Goal: Check status: Check status

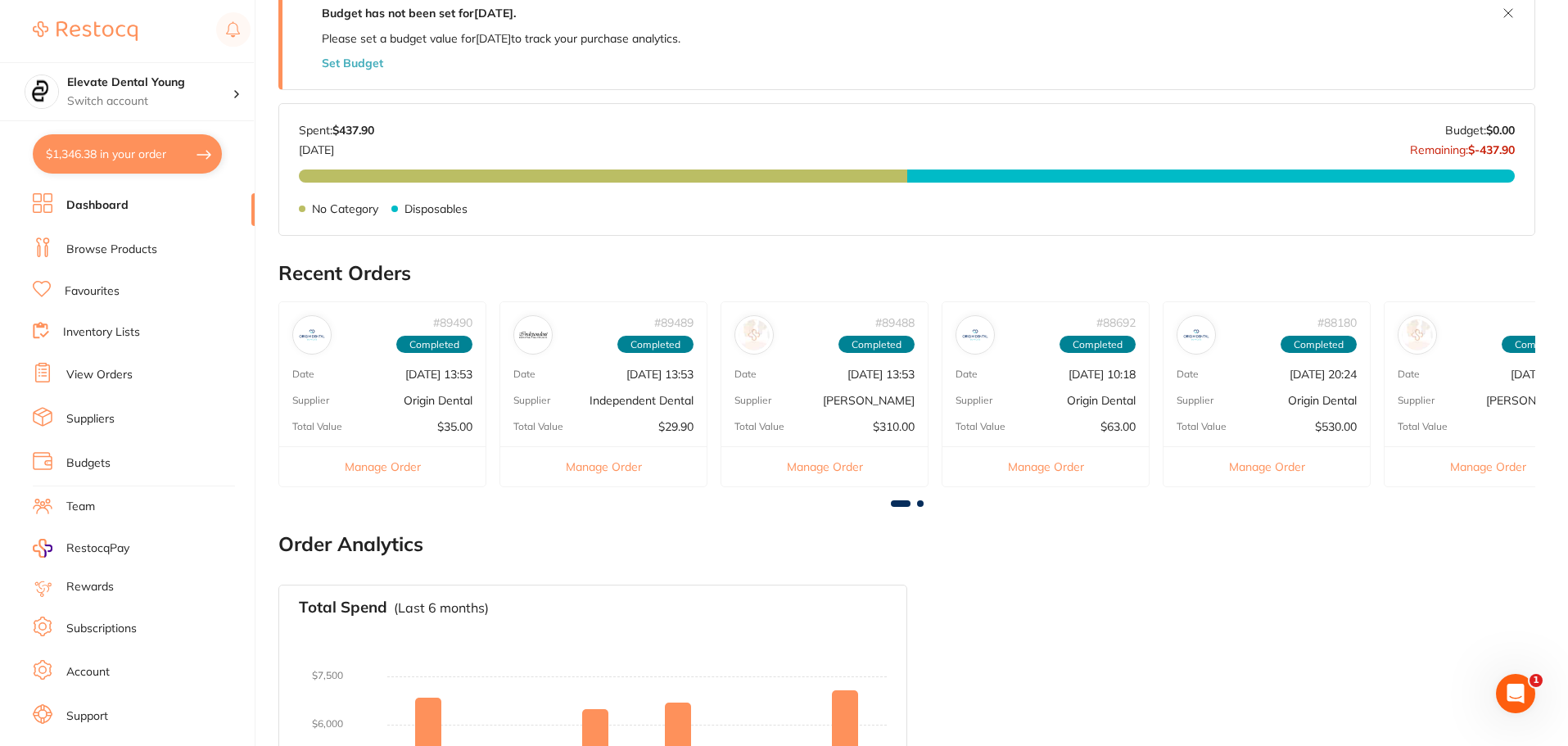
click at [833, 409] on div "# 89488 Completed Date [DATE] 13:53 Supplier [PERSON_NAME] Total Value $310.00 …" at bounding box center [824, 394] width 208 height 186
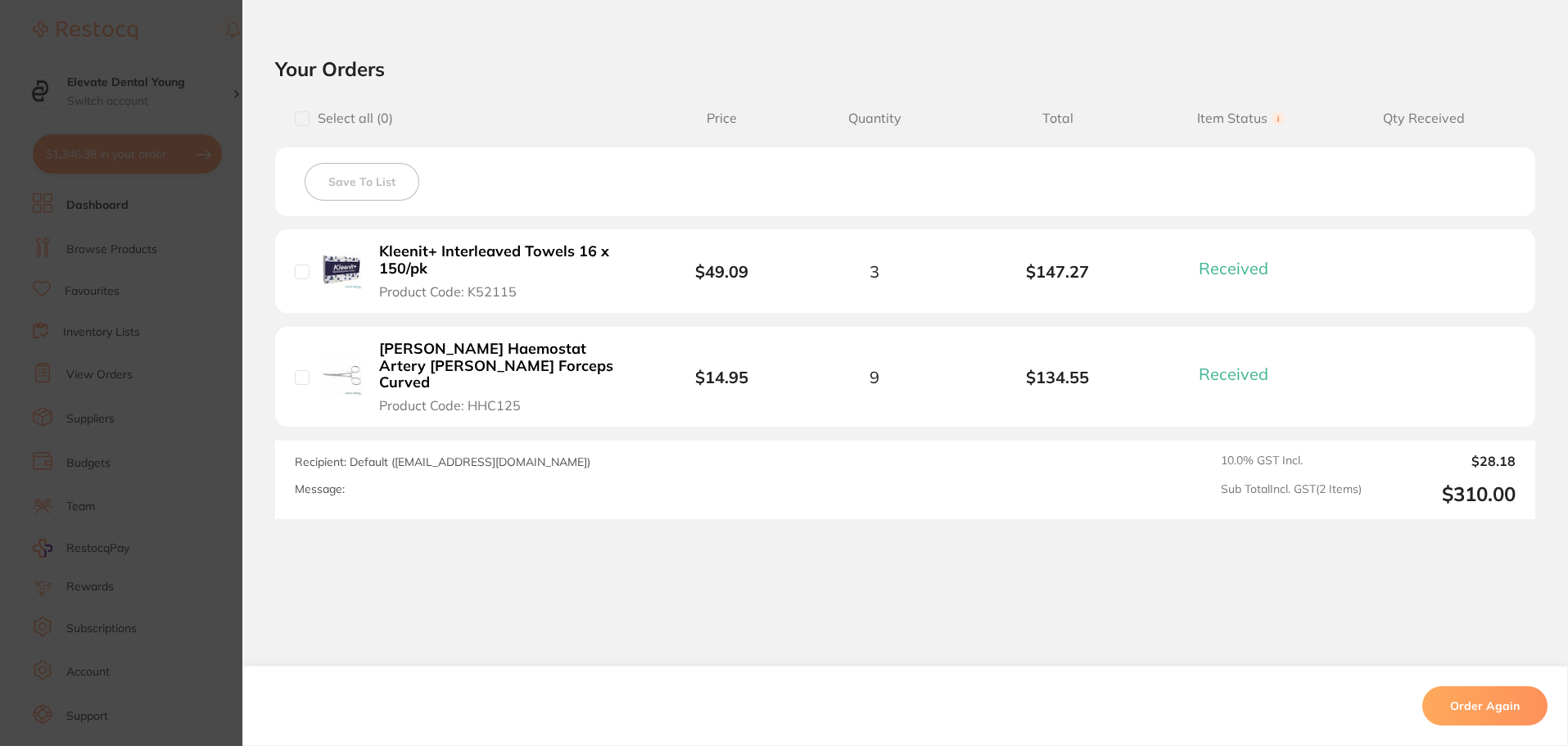
scroll to position [492, 0]
click at [206, 46] on section "Order ID: Restocq- 89488 Order Information 2 Received Completed Order Order Dat…" at bounding box center [784, 373] width 1568 height 746
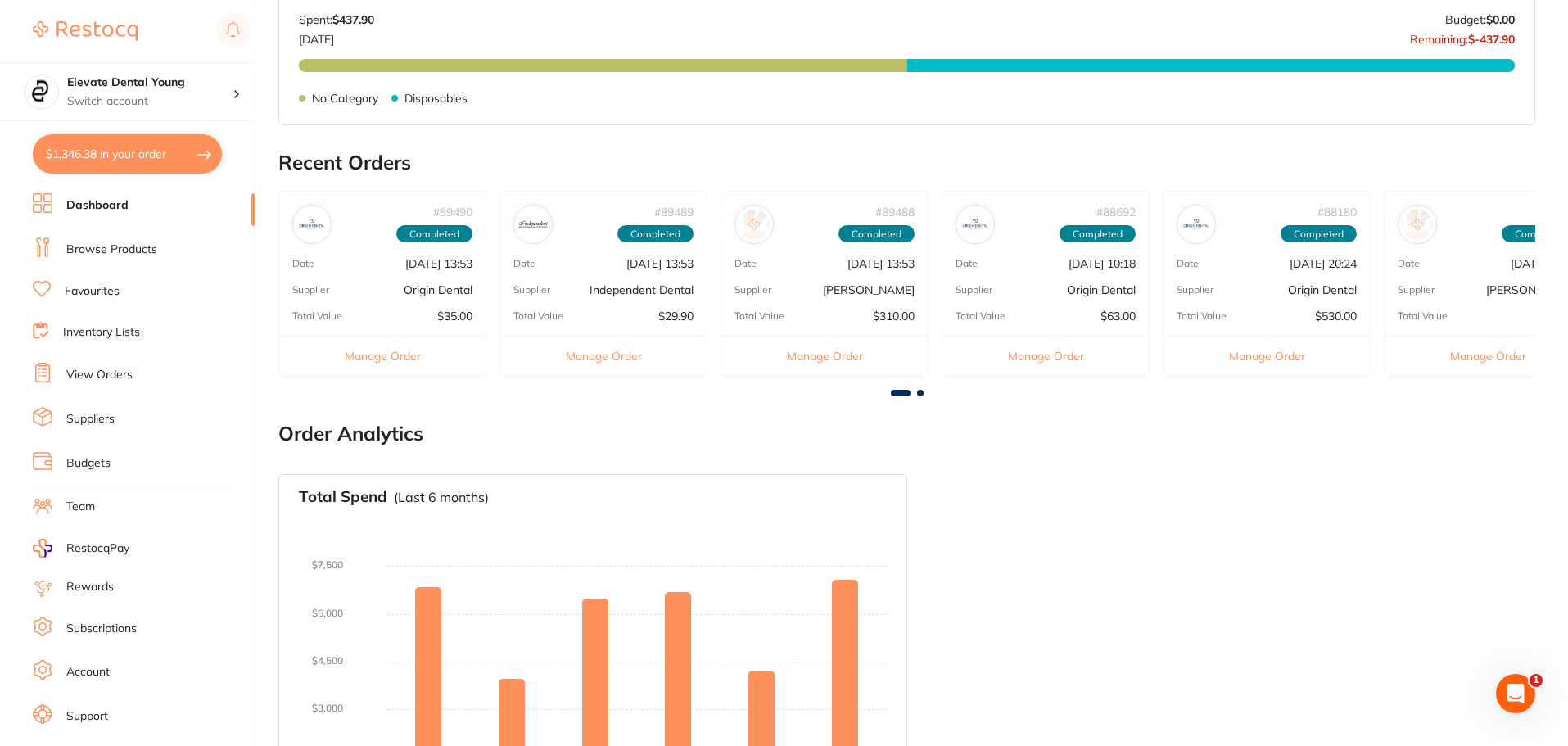
scroll to position [410, 0]
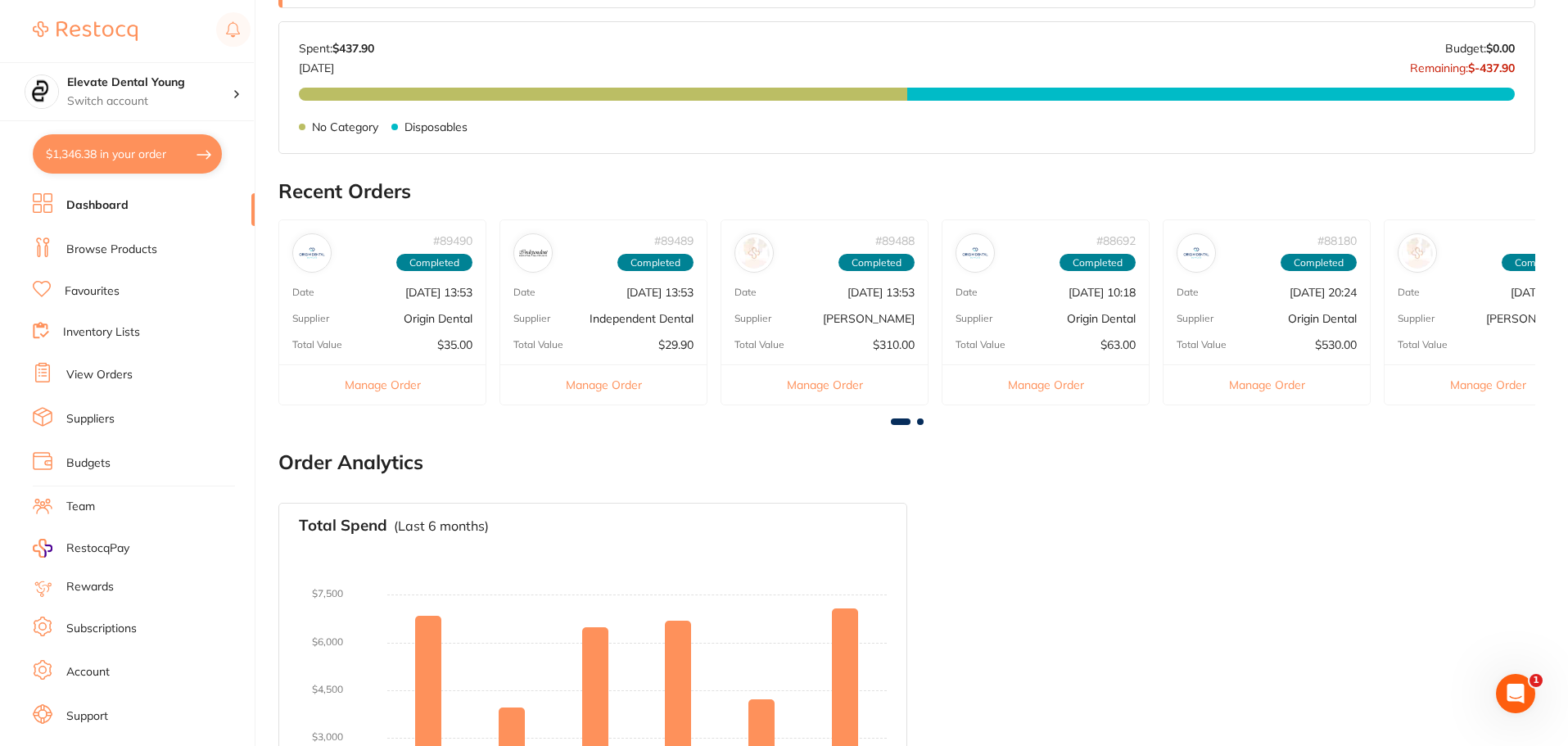
click at [921, 417] on div "# 89490 Completed Date [DATE] 13:53 Supplier Origin Dental Total Value $35.00 M…" at bounding box center [906, 319] width 1257 height 199
click at [921, 423] on span at bounding box center [920, 422] width 7 height 7
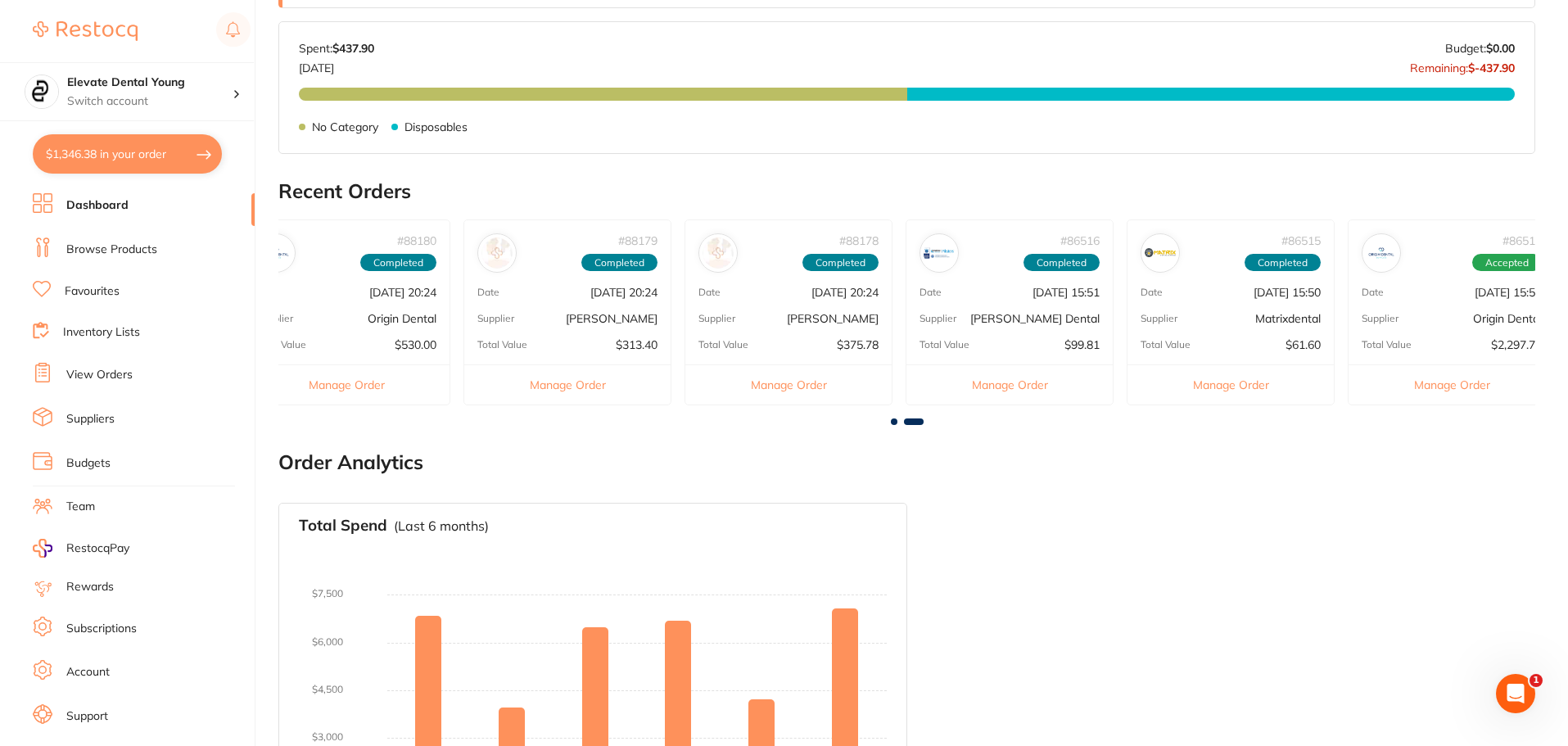
scroll to position [0, 941]
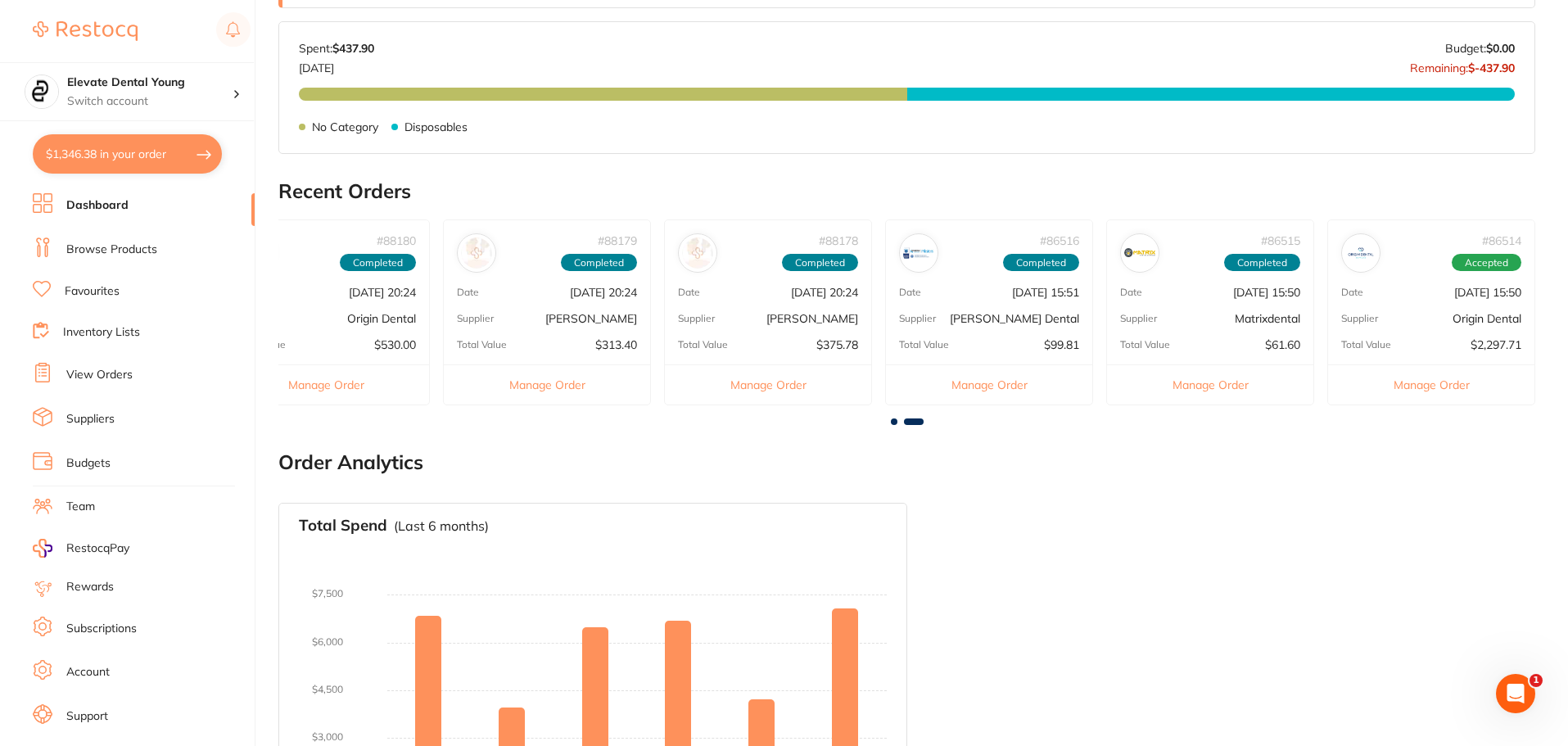
click at [921, 423] on span at bounding box center [913, 422] width 20 height 7
click at [918, 421] on span at bounding box center [913, 422] width 20 height 7
click at [896, 420] on span at bounding box center [894, 422] width 7 height 7
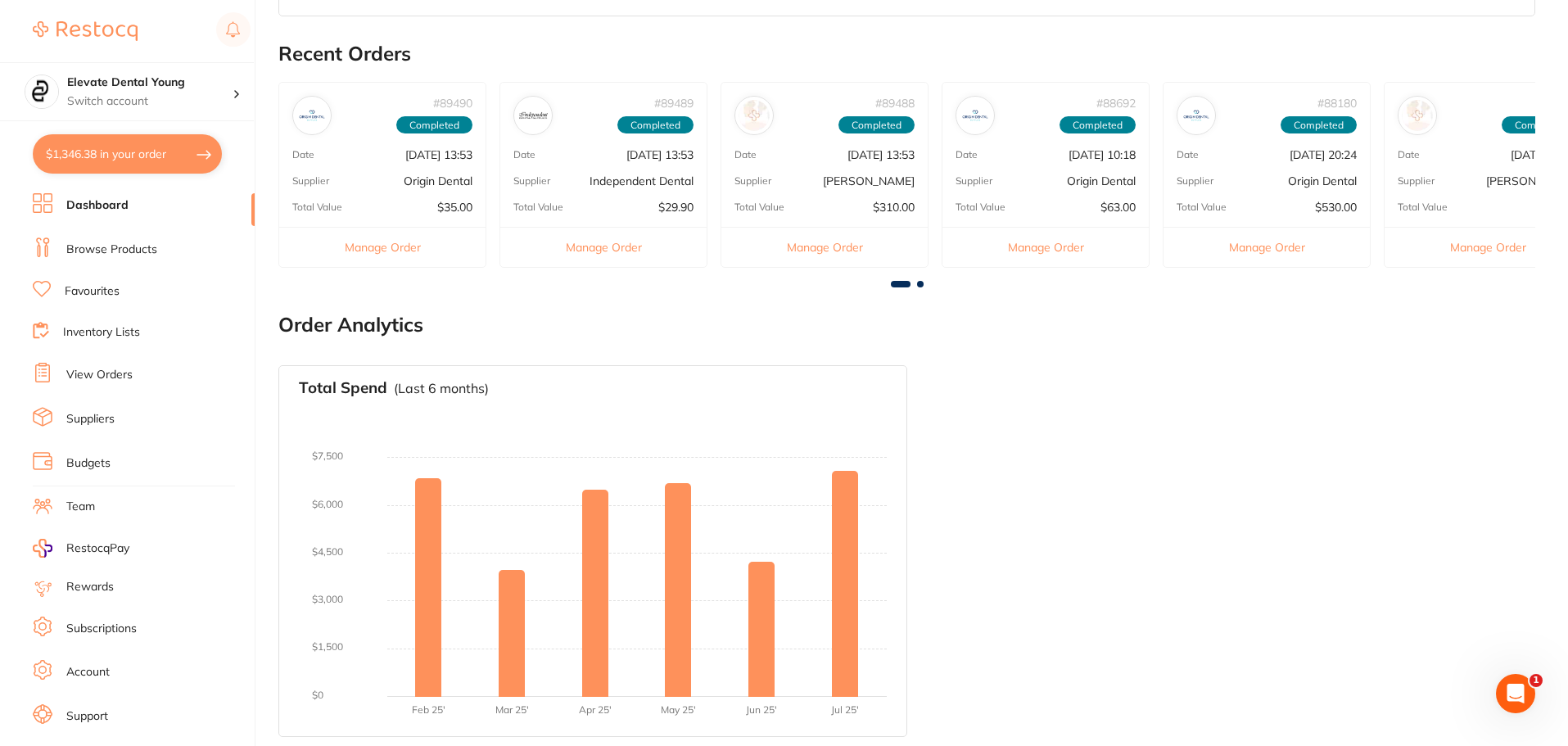
scroll to position [552, 0]
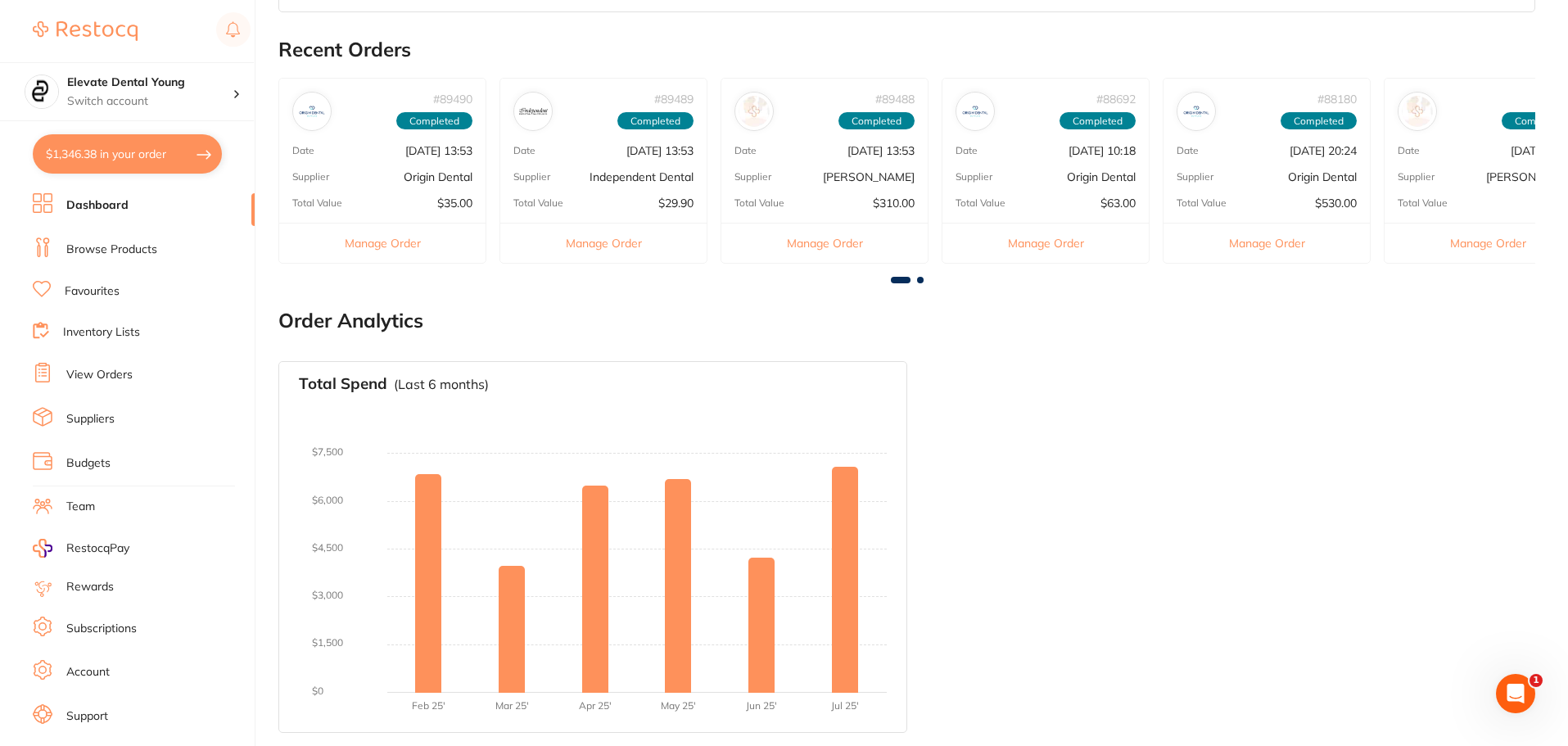
click at [117, 373] on link "View Orders" at bounding box center [99, 375] width 67 height 16
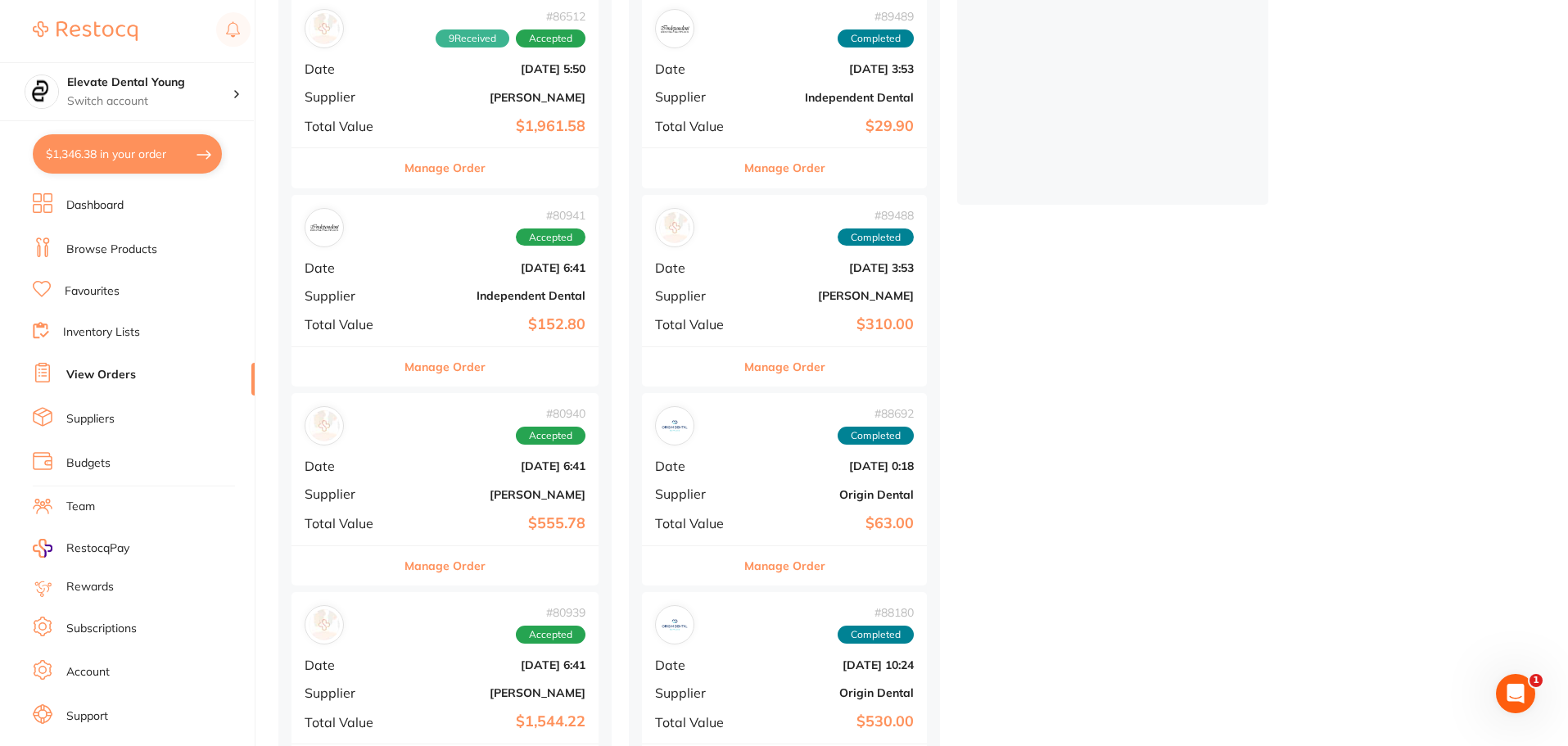
scroll to position [492, 0]
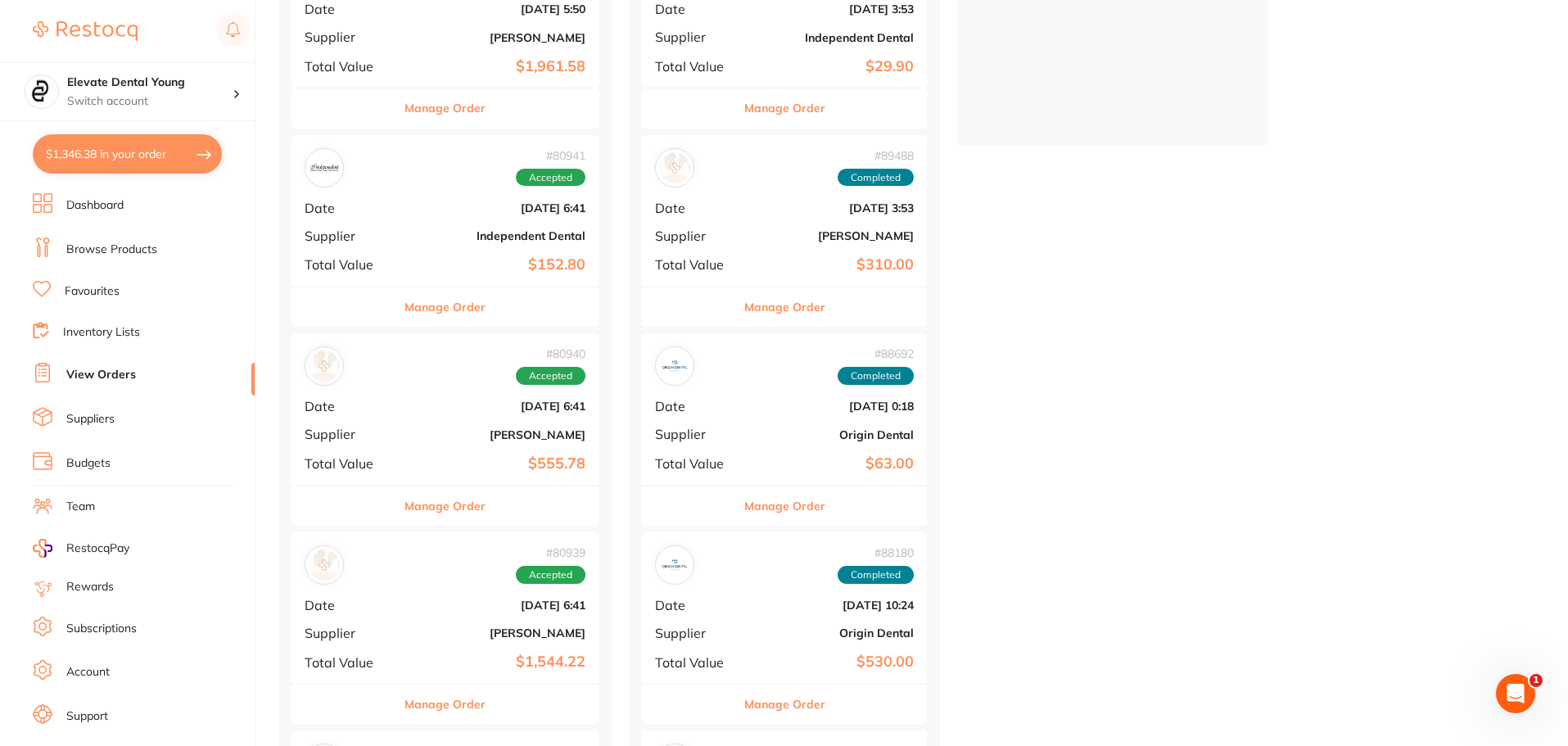
click at [402, 435] on div "# 80940 Accepted Date [DATE] 6:41 Supplier [PERSON_NAME] Total Value $555.78" at bounding box center [444, 409] width 307 height 151
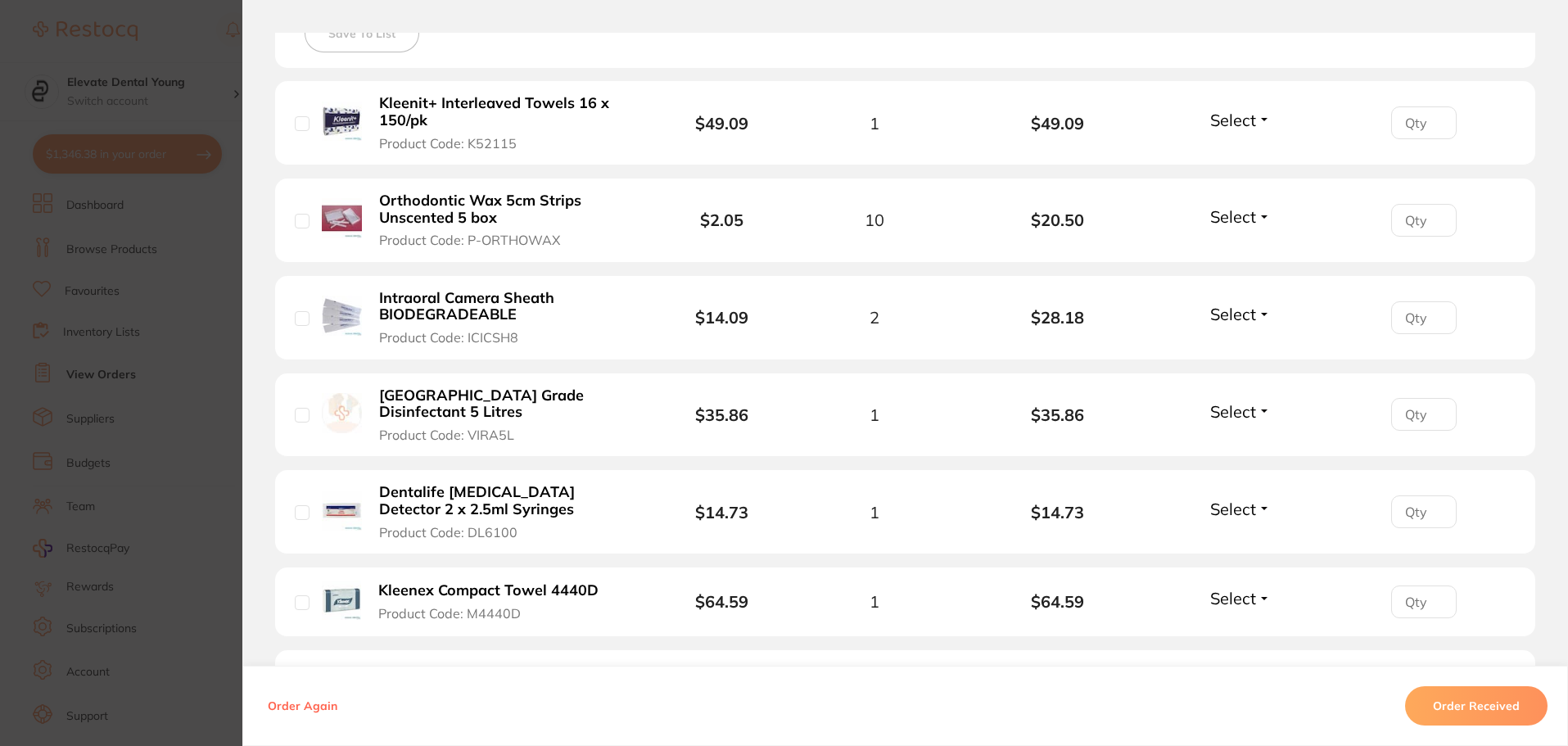
scroll to position [573, 0]
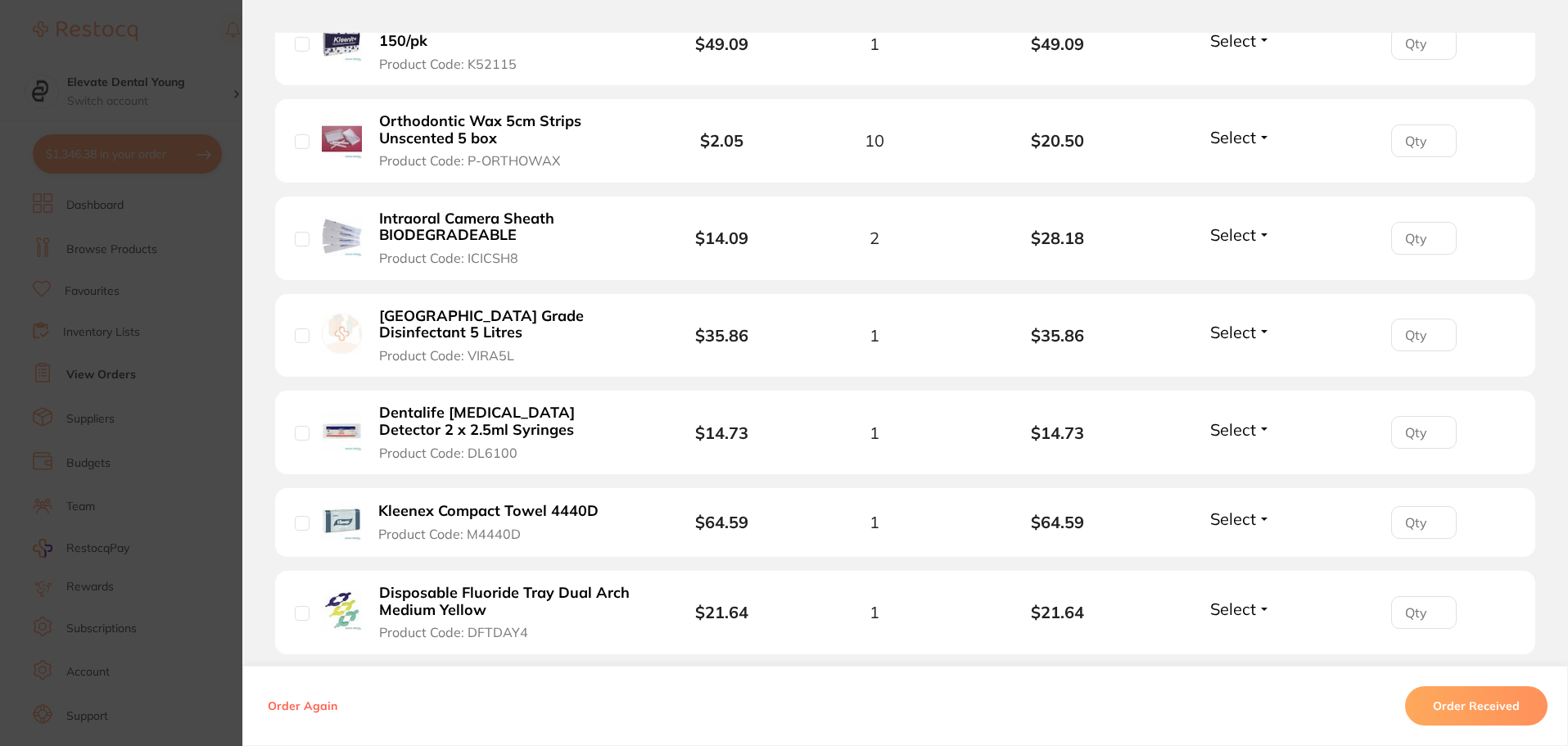
click at [301, 434] on input "checkbox" at bounding box center [302, 433] width 15 height 15
checkbox input "true"
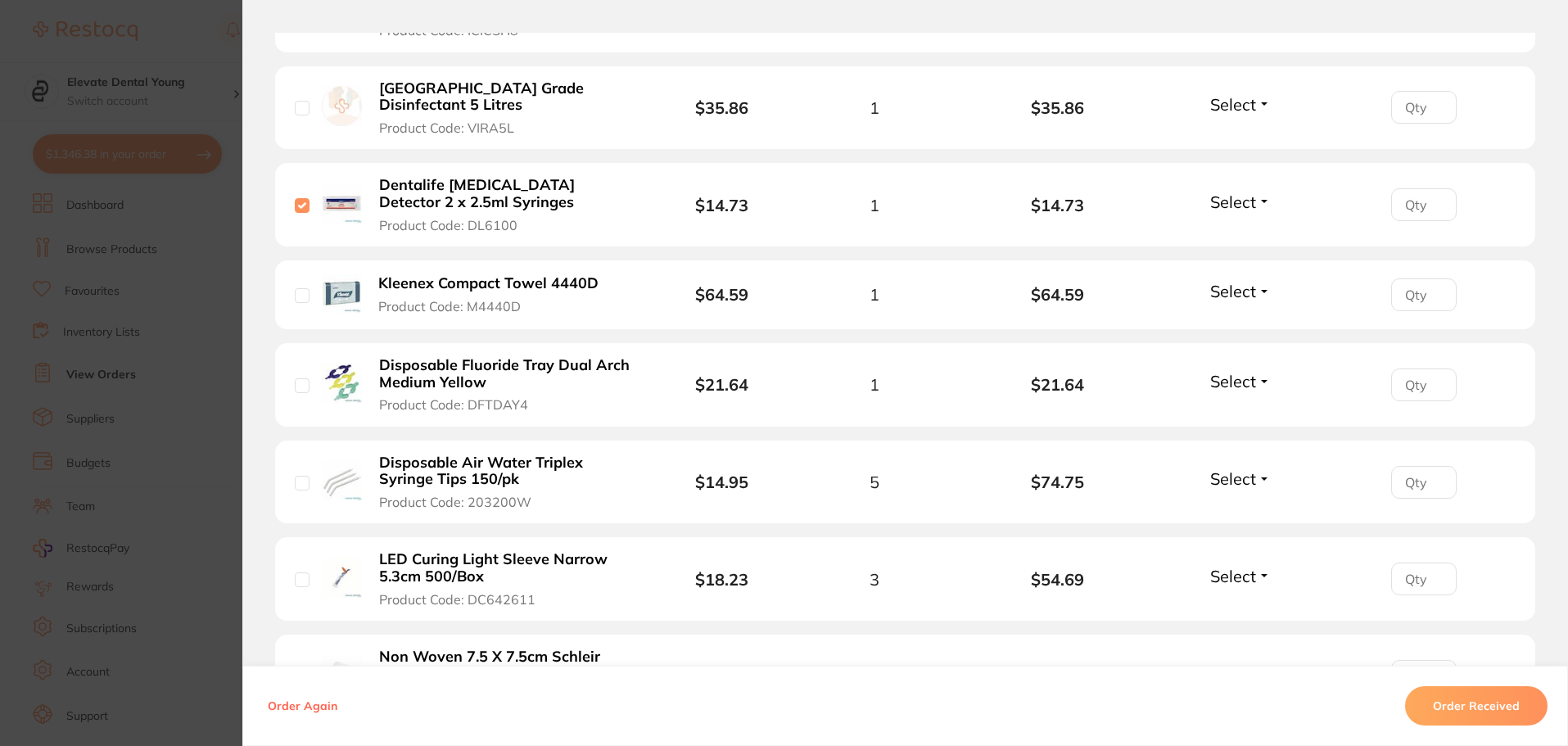
scroll to position [819, 0]
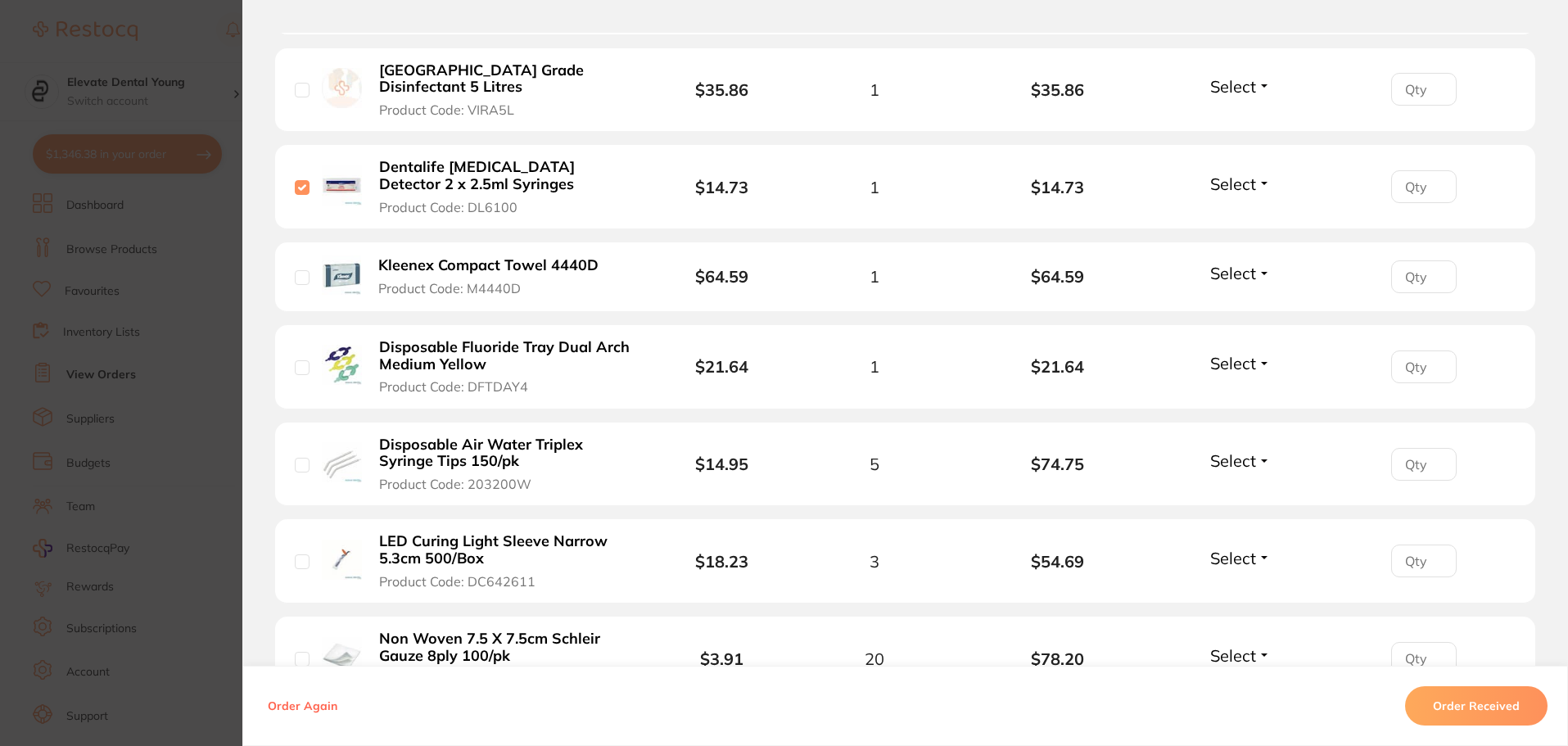
click at [298, 360] on input "checkbox" at bounding box center [302, 367] width 15 height 15
checkbox input "true"
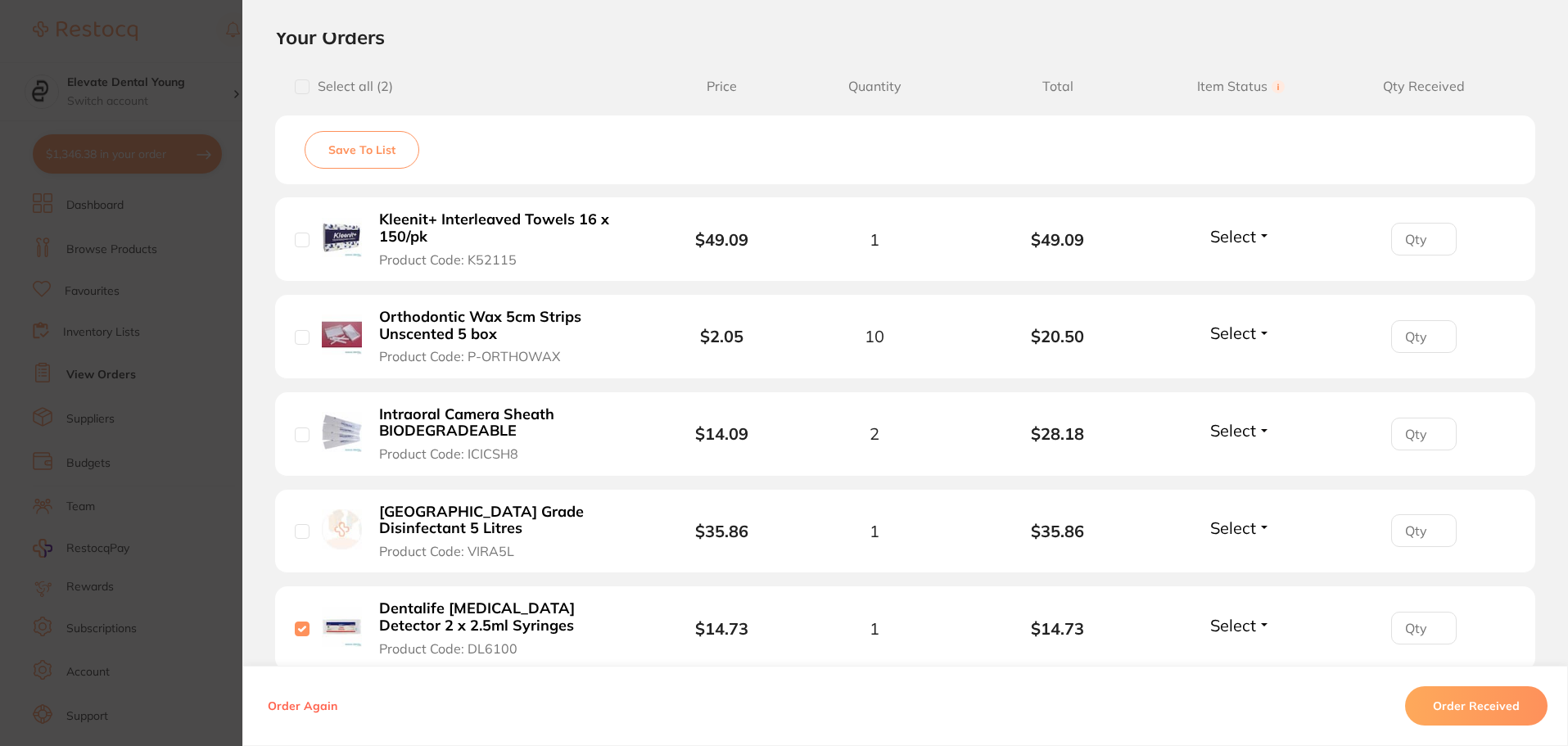
scroll to position [387, 0]
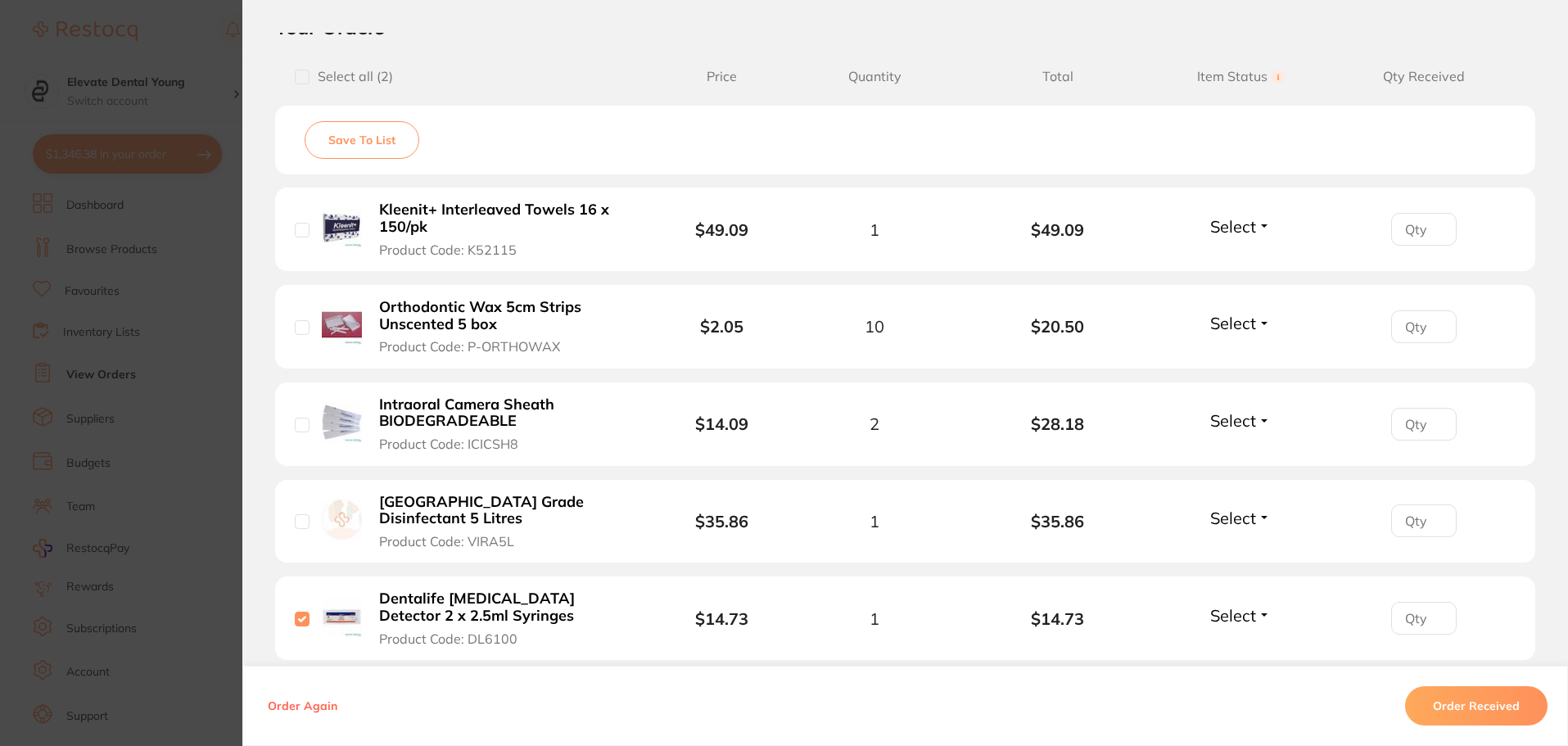
click at [1457, 710] on button "Order Received" at bounding box center [1476, 705] width 143 height 39
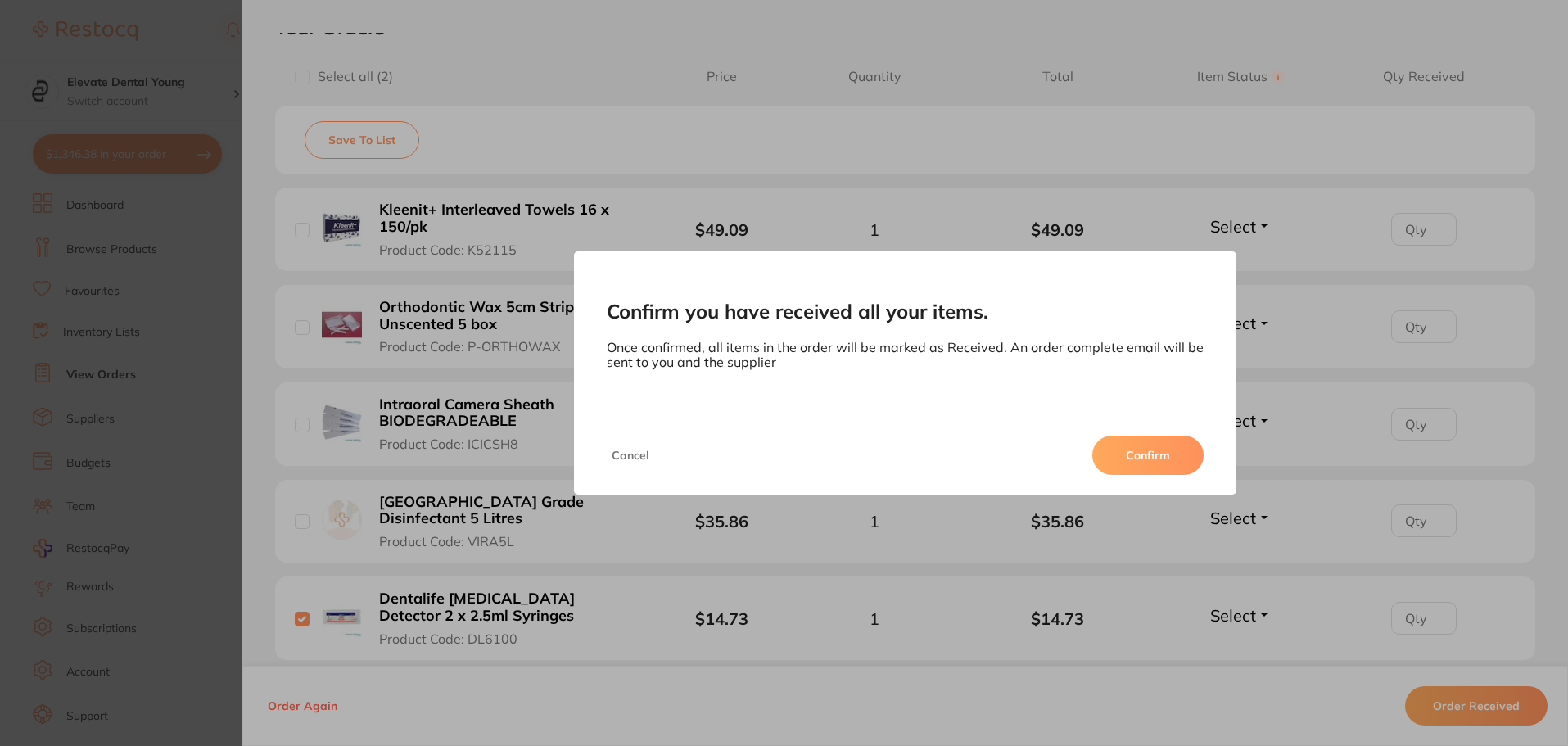
click at [635, 457] on button "Cancel" at bounding box center [630, 455] width 48 height 39
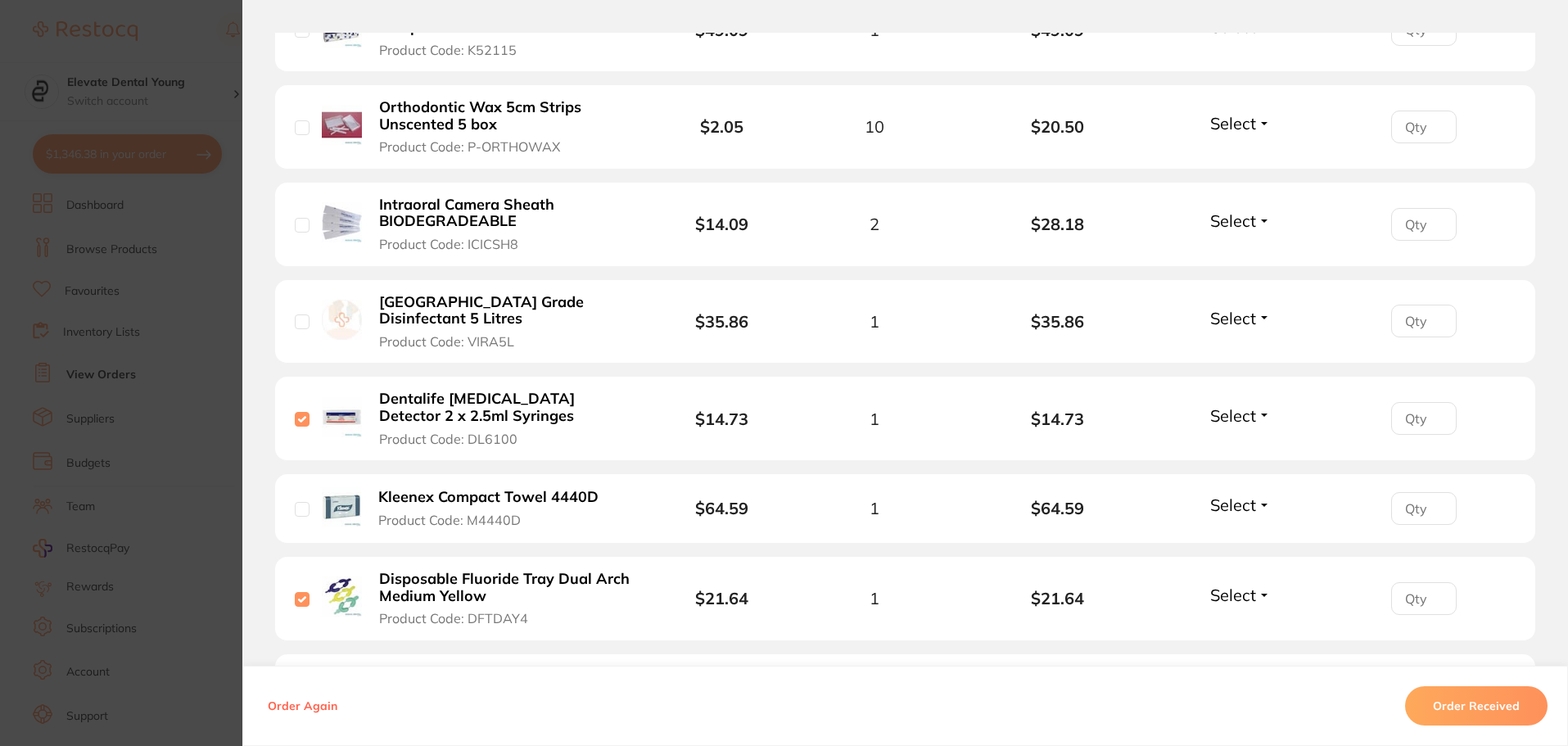
scroll to position [715, 0]
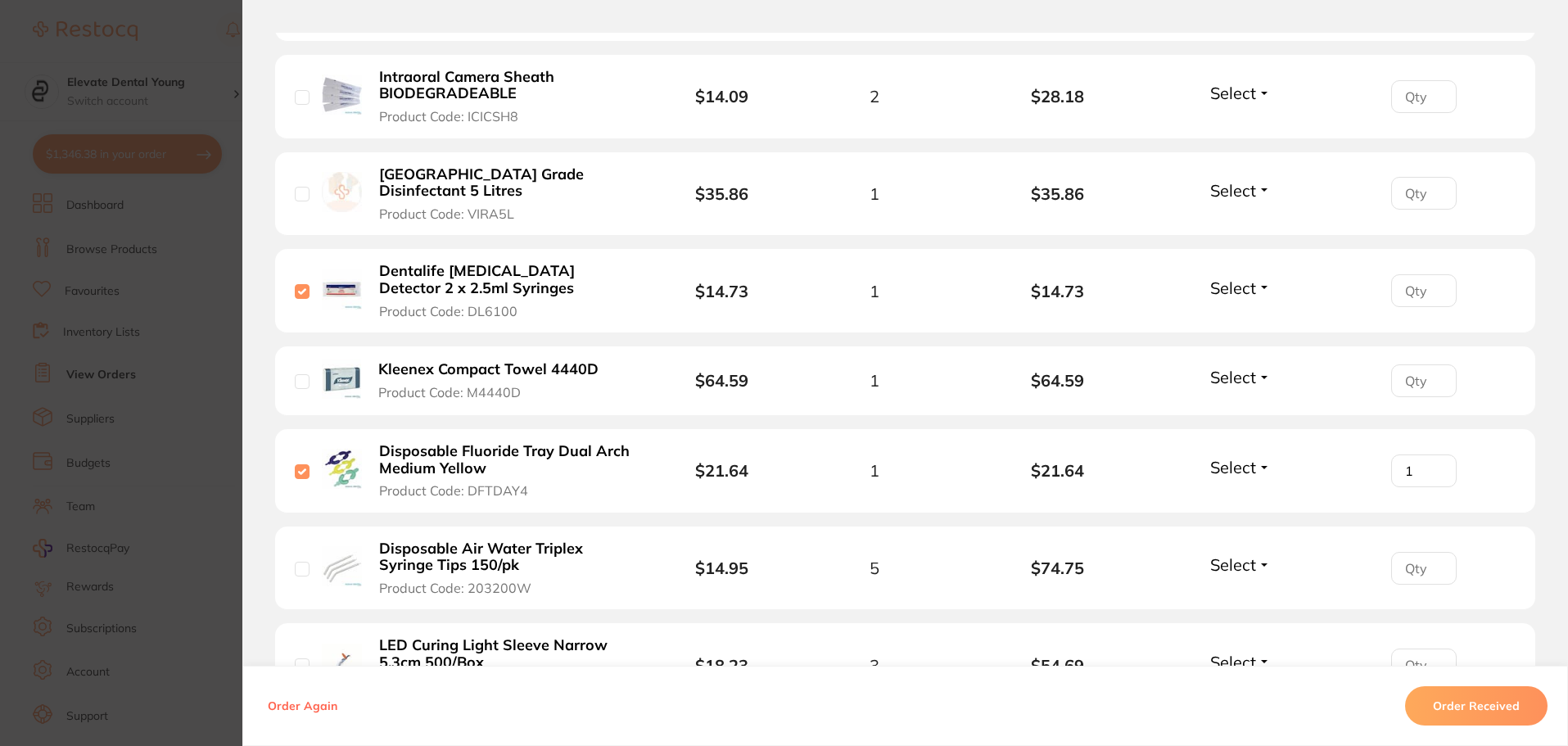
type input "1"
click at [1492, 693] on button "Order Received" at bounding box center [1476, 705] width 143 height 39
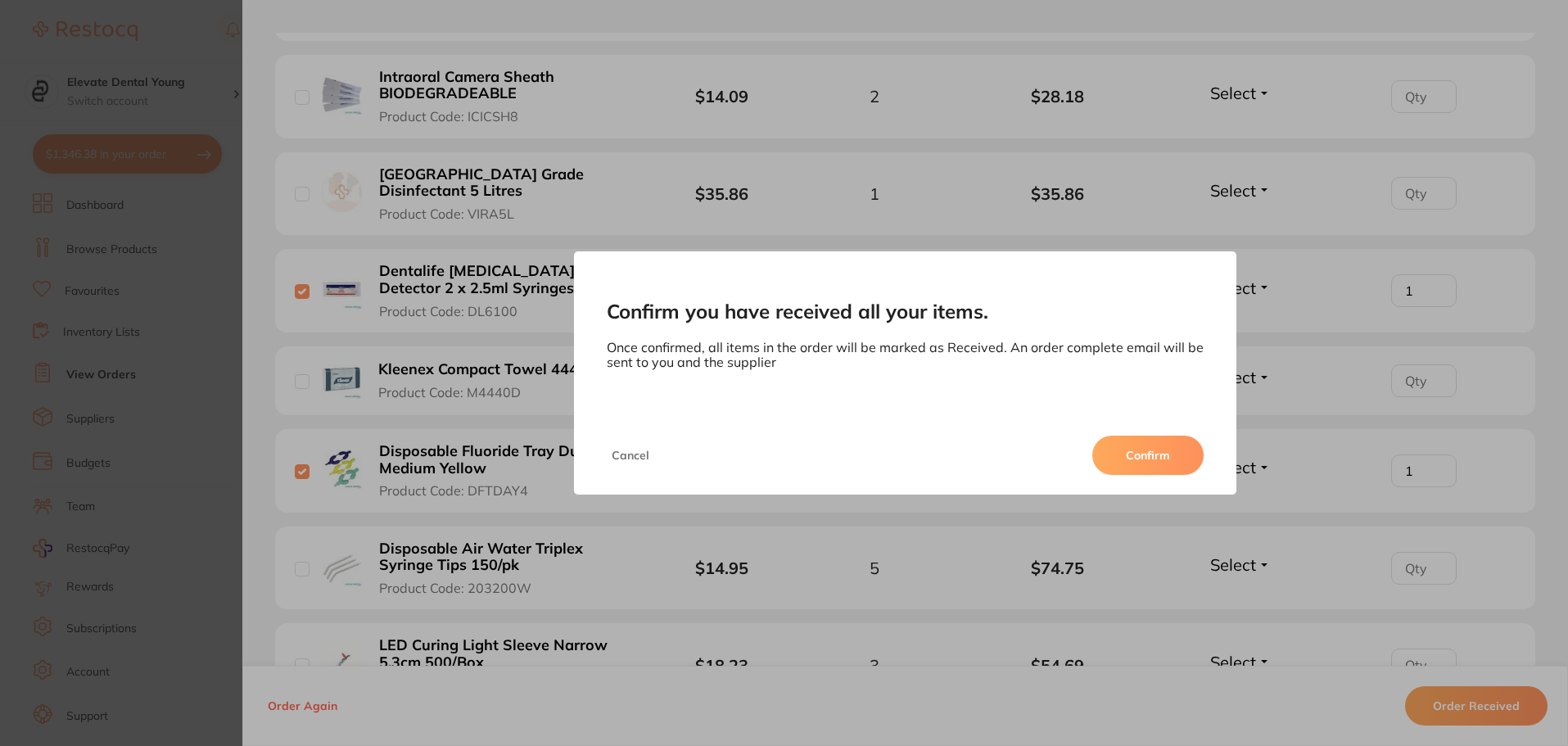
click at [632, 454] on button "Cancel" at bounding box center [630, 455] width 48 height 39
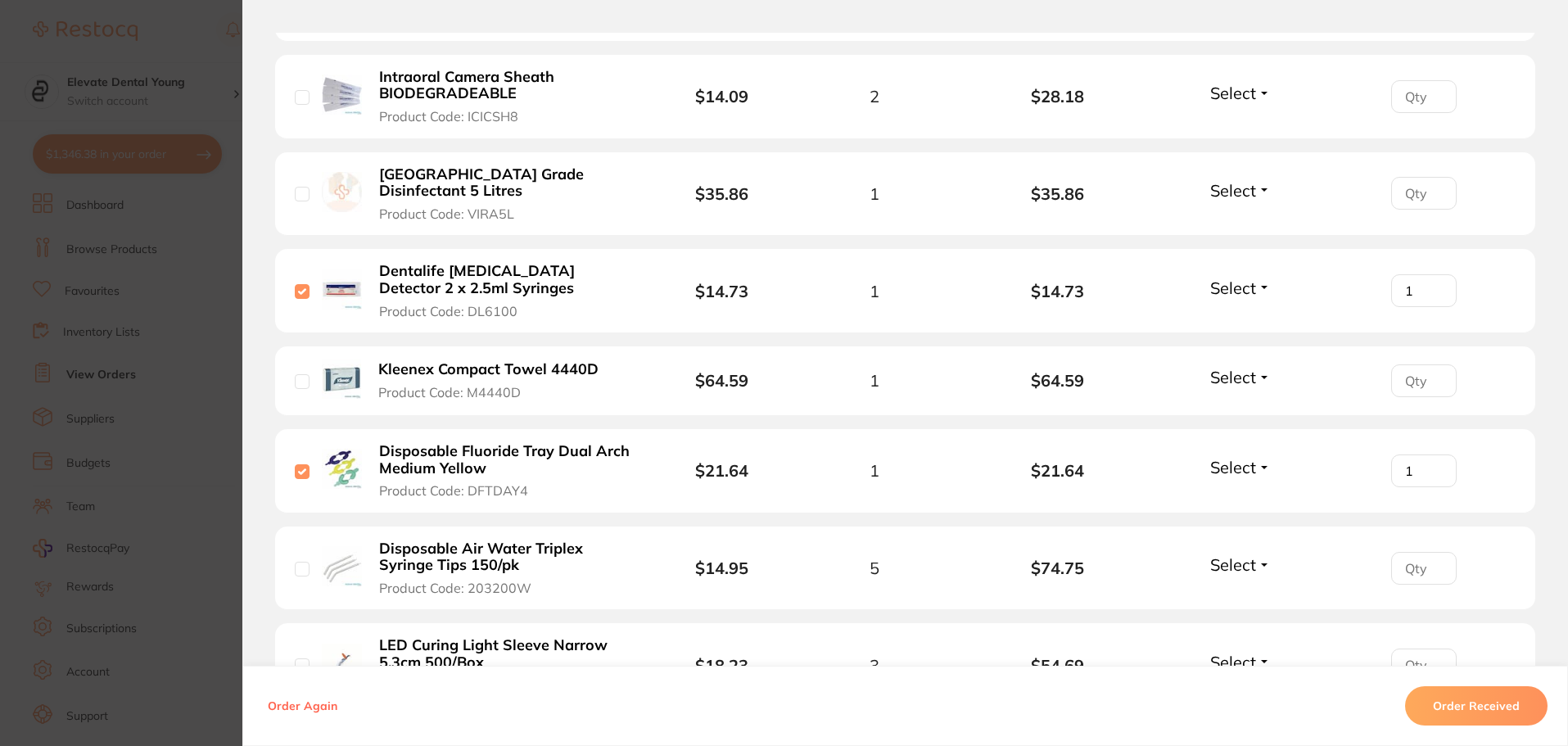
click at [197, 80] on section "Confirm you have received all your items. Once confirmed, all items in the orde…" at bounding box center [784, 373] width 1568 height 746
